Goal: Information Seeking & Learning: Learn about a topic

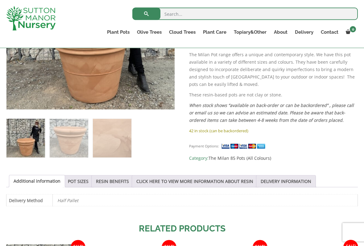
scroll to position [204, 0]
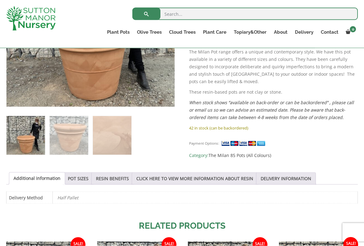
click at [83, 174] on link "POT SIZES" at bounding box center [78, 179] width 21 height 12
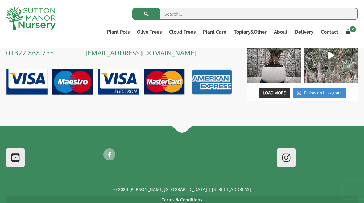
scroll to position [827, 0]
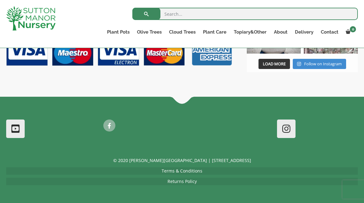
click at [357, 11] on input "search" at bounding box center [245, 14] width 226 height 12
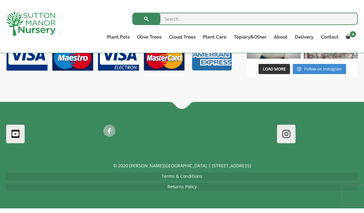
scroll to position [817, 0]
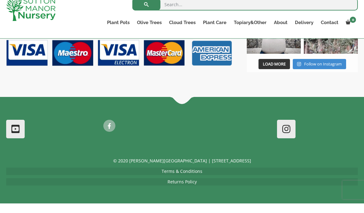
click at [351, 81] on div "Contact Sutton Manor Nursery Sutton Manor Nursery aim to make all customers fee…" at bounding box center [182, 12] width 364 height 187
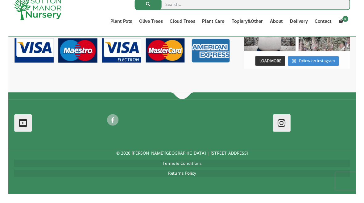
scroll to position [827, 0]
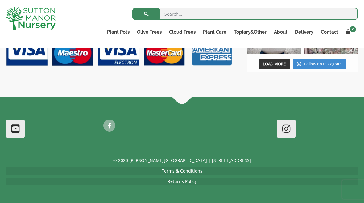
click at [0, 0] on ul "Resin Bonded Pots The Amalfi Pots The Milan Pots The Capri Pots The Brunello Po…" at bounding box center [0, 0] width 0 height 0
click at [0, 0] on link "The Milan Pots" at bounding box center [0, 0] width 0 height 0
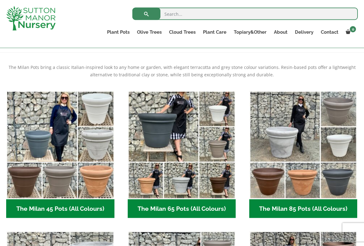
scroll to position [120, 0]
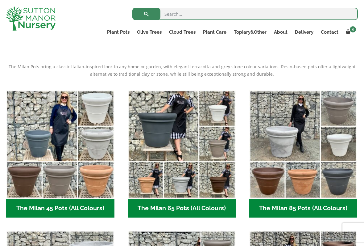
click at [70, 156] on img "Visit product category The Milan 45 Pots (All Colours)" at bounding box center [60, 144] width 108 height 108
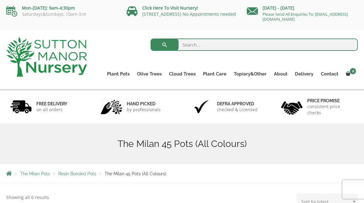
click at [35, 172] on span "The Milan Pots" at bounding box center [35, 174] width 30 height 5
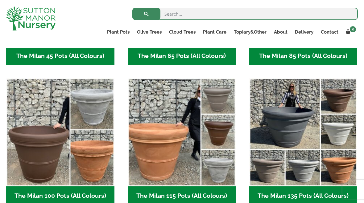
scroll to position [272, 0]
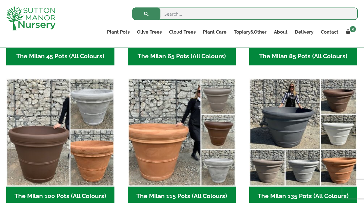
click at [152, 25] on ul "Plant Pots Resin Bonded Pots The Amalfi Pots The Milan Pots The Capri Pots The …" at bounding box center [230, 33] width 255 height 17
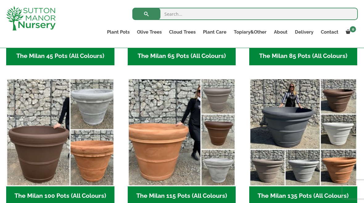
click at [154, 28] on link "Olive Trees" at bounding box center [149, 32] width 32 height 9
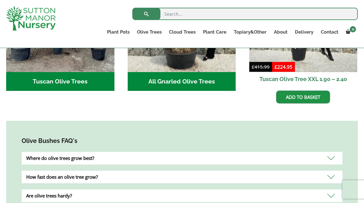
scroll to position [313, 0]
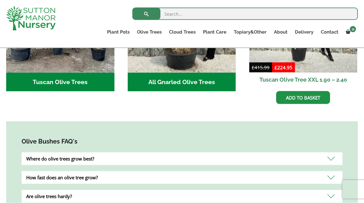
click at [101, 153] on div "Where do olive trees grow best?" at bounding box center [182, 159] width 321 height 13
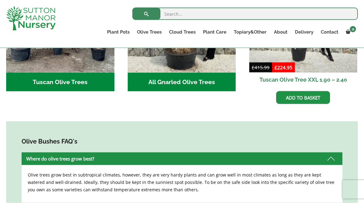
scroll to position [313, 0]
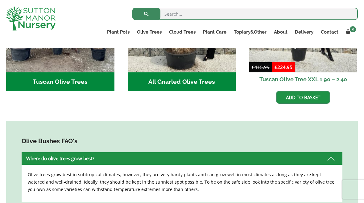
click at [337, 153] on div "Where do olive trees grow best?" at bounding box center [182, 159] width 321 height 13
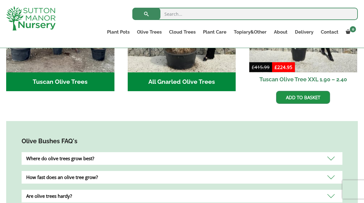
click at [110, 171] on div "How fast does an olive tree grow?" at bounding box center [182, 177] width 321 height 13
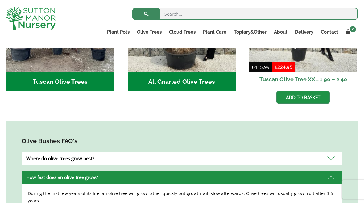
click at [336, 171] on div "How fast does an olive tree grow?" at bounding box center [182, 177] width 321 height 13
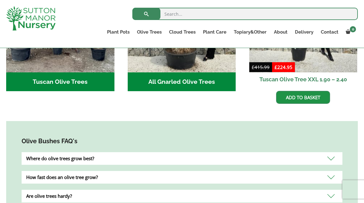
click at [334, 190] on div "Are olive trees hardy?" at bounding box center [182, 196] width 321 height 13
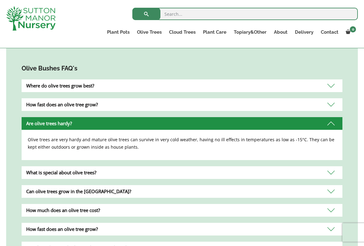
scroll to position [388, 0]
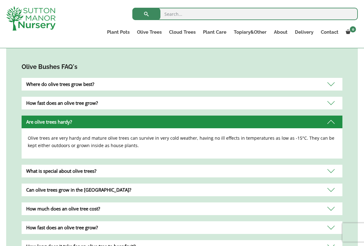
click at [334, 183] on div "Can olive trees grow in the [GEOGRAPHIC_DATA]?" at bounding box center [182, 189] width 321 height 13
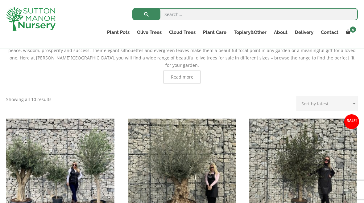
scroll to position [158, 0]
